Goal: Information Seeking & Learning: Learn about a topic

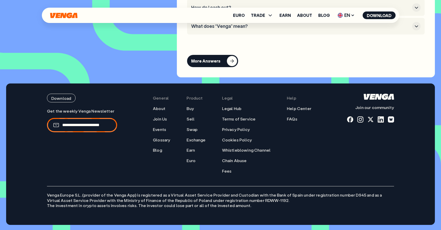
scroll to position [2377, 0]
click at [304, 14] on link "About" at bounding box center [304, 15] width 15 height 4
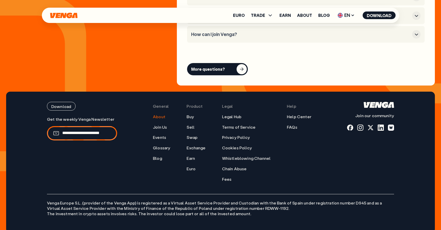
scroll to position [2054, 0]
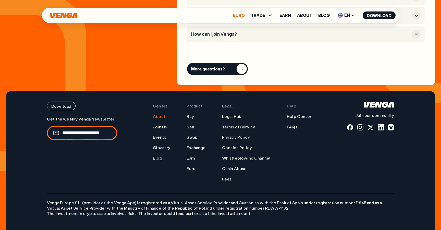
click at [238, 14] on link "Euro" at bounding box center [239, 15] width 12 height 4
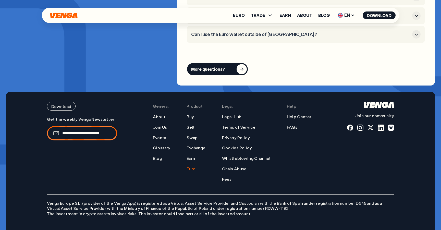
scroll to position [2050, 0]
click at [259, 13] on span "TRADE" at bounding box center [258, 15] width 14 height 4
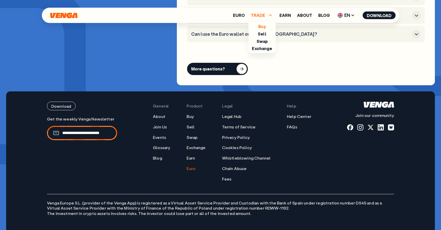
click at [264, 26] on link "Buy" at bounding box center [261, 26] width 7 height 5
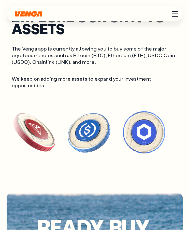
scroll to position [1795, 0]
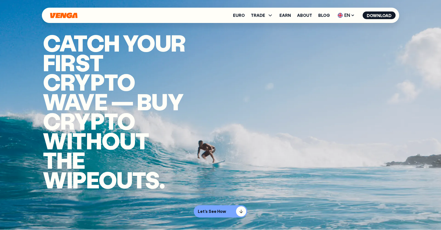
scroll to position [0, 0]
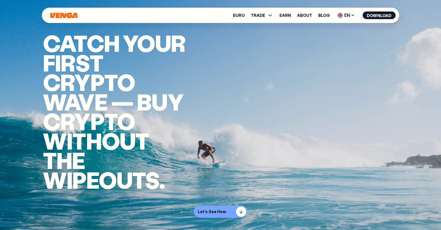
click at [64, 16] on icon "Home" at bounding box center [63, 15] width 27 height 6
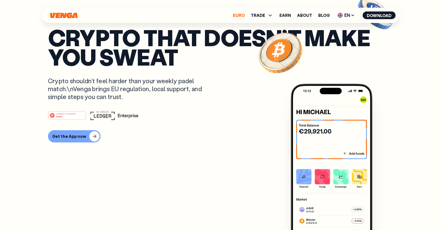
click at [239, 16] on link "Euro" at bounding box center [239, 15] width 12 height 4
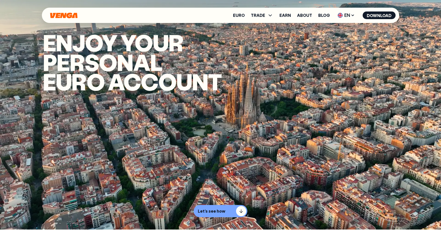
scroll to position [0, 0]
click at [239, 18] on ul "Euro TRADE Buy Sell Swap Exchange Earn About Blog EN English - EN Español - ES …" at bounding box center [314, 15] width 162 height 8
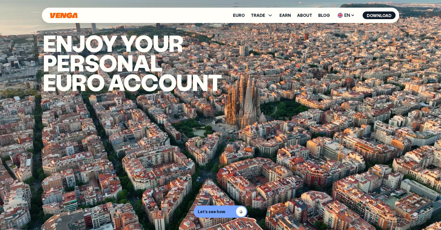
click at [239, 18] on ul "Euro TRADE Buy Sell Swap Exchange Earn About Blog EN English - EN Español - ES …" at bounding box center [314, 15] width 162 height 8
click at [239, 16] on link "Euro" at bounding box center [239, 15] width 12 height 4
click at [260, 14] on span "TRADE" at bounding box center [258, 15] width 14 height 4
click at [261, 25] on link "Buy" at bounding box center [261, 26] width 7 height 5
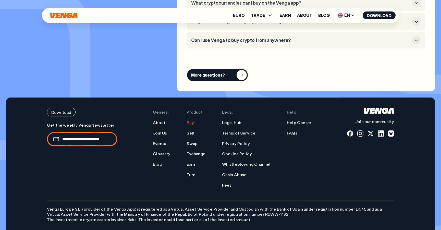
click at [263, 11] on div "Euro TRADE Buy Sell Swap Exchange Earn About Blog EN English - EN Español - ES …" at bounding box center [220, 15] width 357 height 15
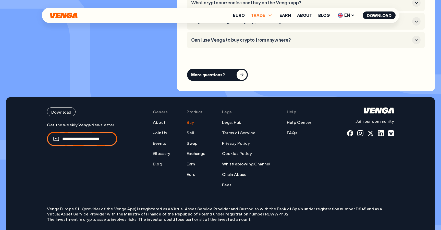
click at [262, 14] on span "TRADE" at bounding box center [258, 15] width 14 height 4
click at [262, 32] on link "Sell" at bounding box center [262, 33] width 9 height 5
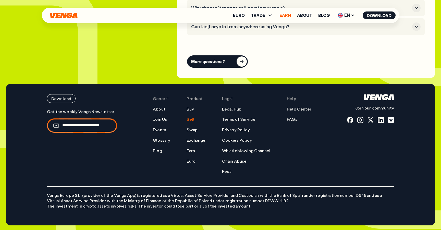
scroll to position [1524, 0]
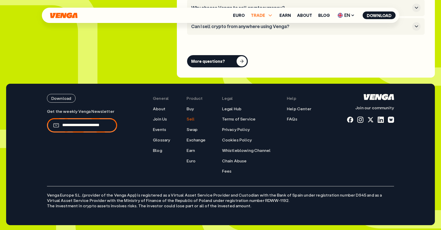
click at [270, 17] on icon at bounding box center [270, 15] width 6 height 6
click at [262, 42] on link "Swap" at bounding box center [261, 41] width 11 height 5
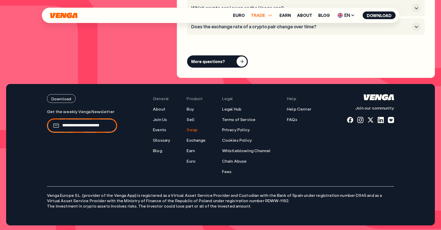
scroll to position [1523, 0]
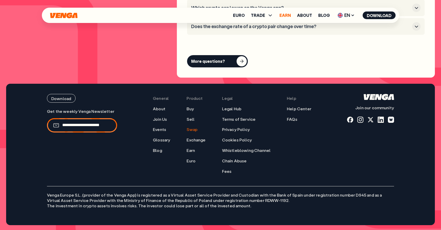
click at [289, 14] on link "Earn" at bounding box center [284, 15] width 11 height 4
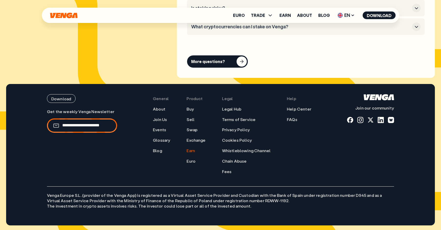
scroll to position [2621, 0]
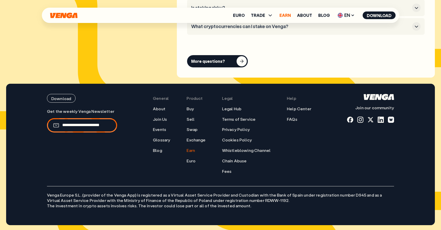
click at [285, 16] on link "Earn" at bounding box center [284, 15] width 11 height 4
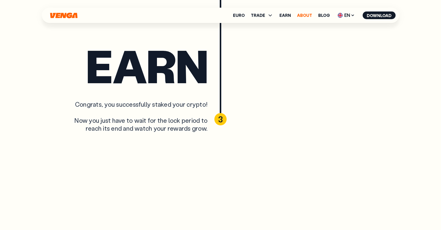
scroll to position [1790, 0]
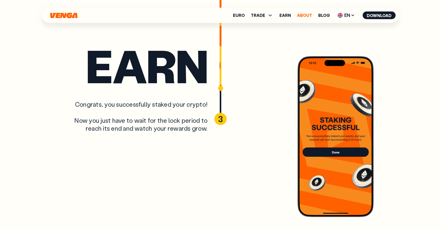
click at [301, 16] on link "About" at bounding box center [304, 15] width 15 height 4
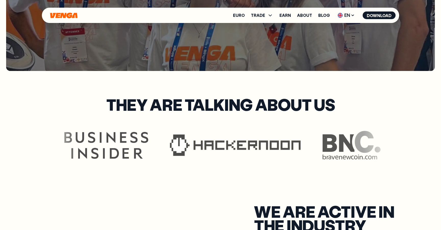
scroll to position [1306, 0]
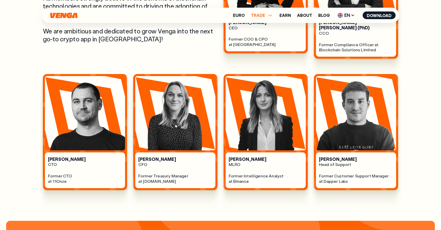
click at [262, 17] on span "TRADE" at bounding box center [258, 15] width 14 height 4
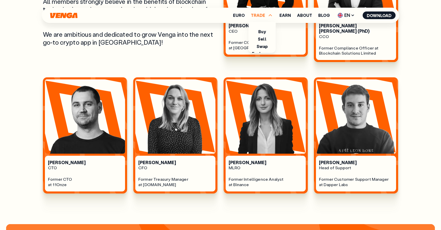
scroll to position [319, 0]
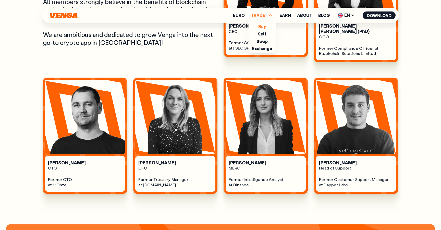
click at [262, 24] on link "Buy" at bounding box center [261, 26] width 7 height 5
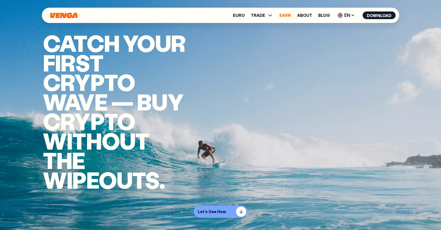
click at [284, 15] on link "Earn" at bounding box center [284, 15] width 11 height 4
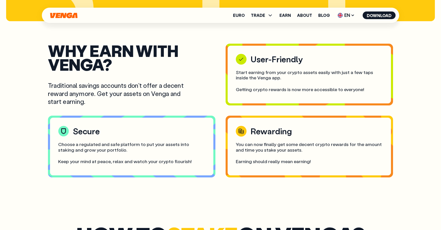
scroll to position [877, 0]
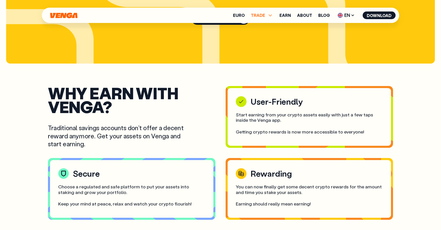
click at [265, 14] on span "TRADE" at bounding box center [258, 15] width 14 height 4
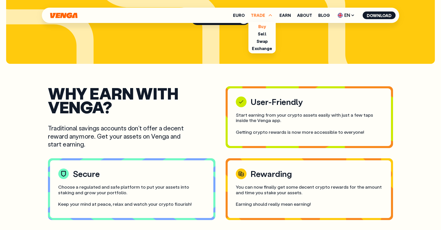
click at [265, 28] on link "Buy" at bounding box center [261, 26] width 7 height 5
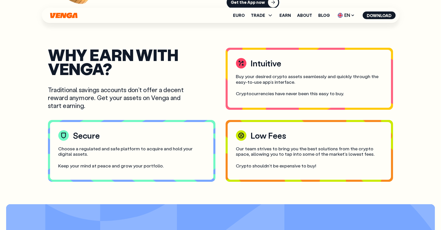
scroll to position [363, 0]
click at [242, 17] on link "Euro" at bounding box center [239, 15] width 12 height 4
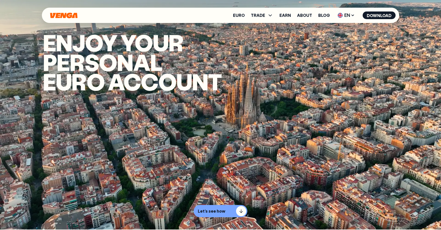
scroll to position [0, 0]
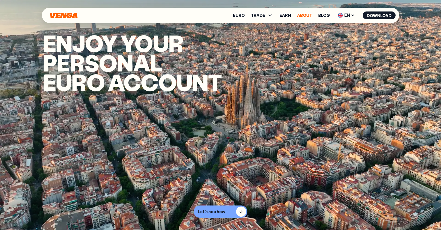
click at [305, 17] on link "About" at bounding box center [304, 15] width 15 height 4
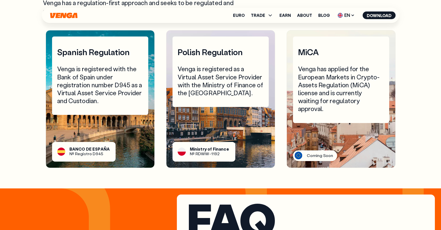
scroll to position [1692, 0]
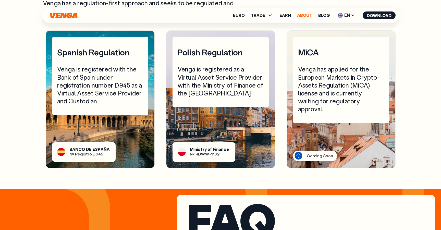
click at [305, 14] on link "About" at bounding box center [304, 15] width 15 height 4
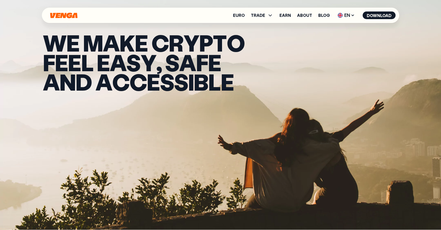
scroll to position [0, 0]
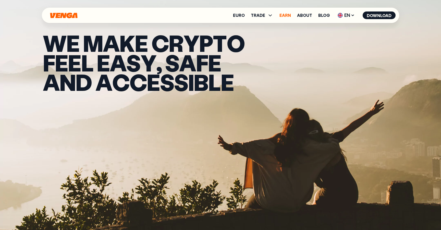
click at [286, 16] on link "Earn" at bounding box center [284, 15] width 11 height 4
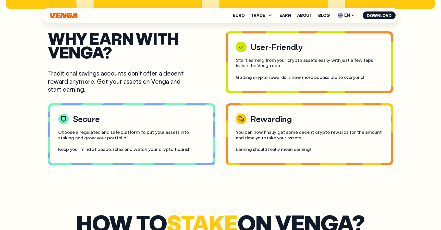
scroll to position [889, 0]
click at [262, 15] on span "TRADE" at bounding box center [258, 15] width 14 height 4
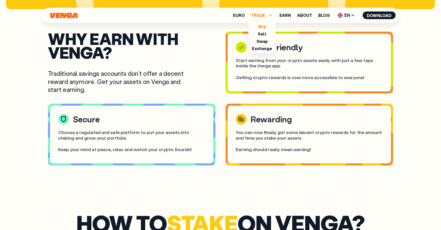
click at [261, 27] on link "Buy" at bounding box center [261, 26] width 7 height 5
